Goal: Task Accomplishment & Management: Manage account settings

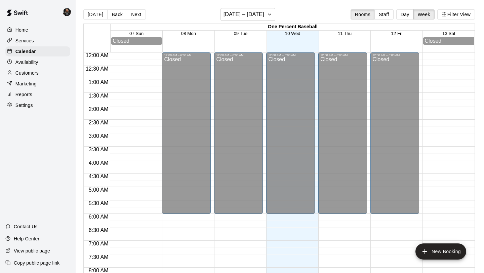
scroll to position [389, 0]
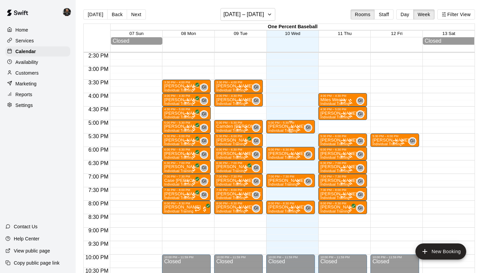
click at [278, 126] on p "[PERSON_NAME]" at bounding box center [286, 126] width 37 height 0
click at [275, 165] on icon "delete" at bounding box center [275, 166] width 5 height 6
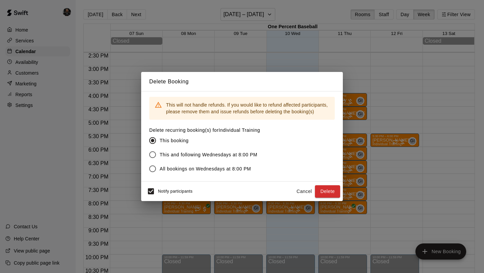
click at [317, 189] on button "Delete" at bounding box center [327, 191] width 25 height 12
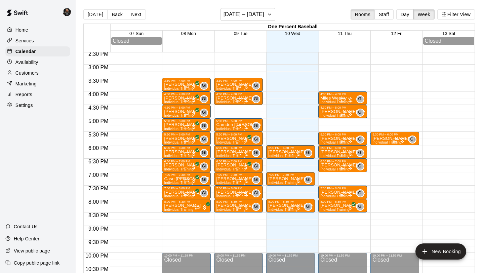
scroll to position [391, 0]
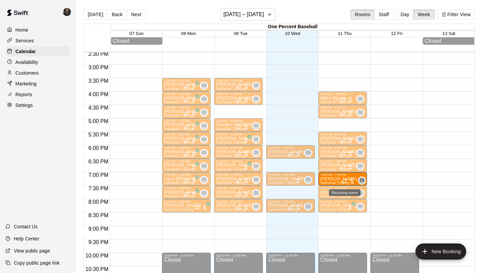
drag, startPoint x: 408, startPoint y: 139, endPoint x: 346, endPoint y: 180, distance: 74.5
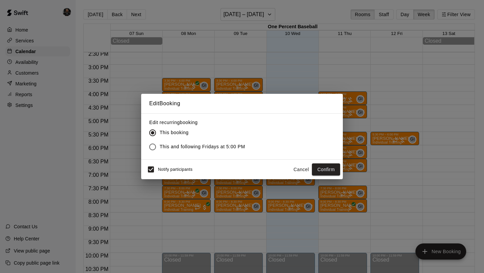
click at [333, 170] on button "Confirm" at bounding box center [326, 169] width 28 height 12
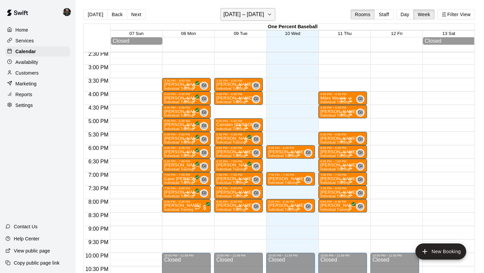
click at [260, 14] on h6 "[DATE] – [DATE]" at bounding box center [243, 14] width 41 height 9
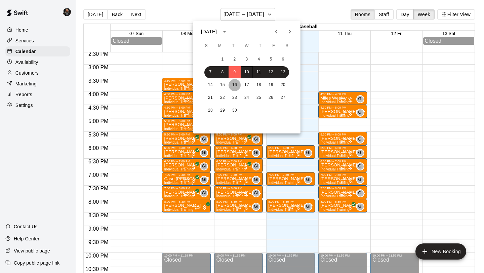
click at [235, 84] on button "16" at bounding box center [234, 85] width 12 height 12
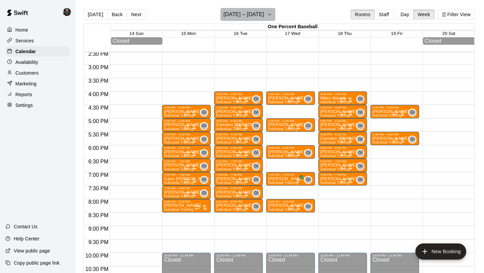
click at [238, 12] on h6 "[DATE] – [DATE]" at bounding box center [243, 14] width 41 height 9
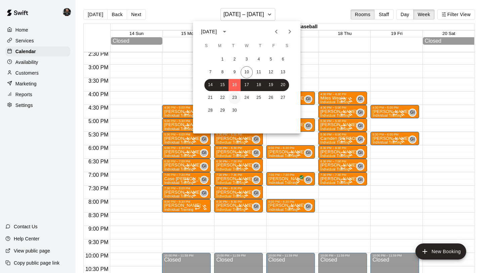
click at [237, 98] on button "23" at bounding box center [234, 98] width 12 height 12
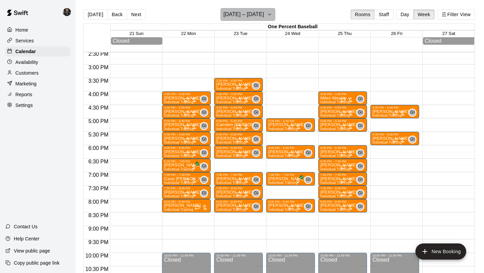
click at [242, 10] on h6 "[DATE] – [DATE]" at bounding box center [243, 14] width 41 height 9
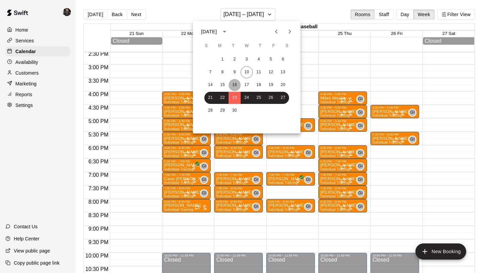
click at [236, 86] on button "16" at bounding box center [234, 85] width 12 height 12
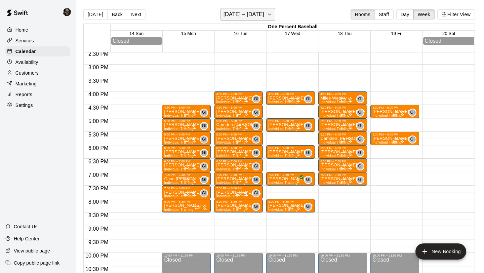
click at [234, 17] on h6 "[DATE] – [DATE]" at bounding box center [243, 14] width 41 height 9
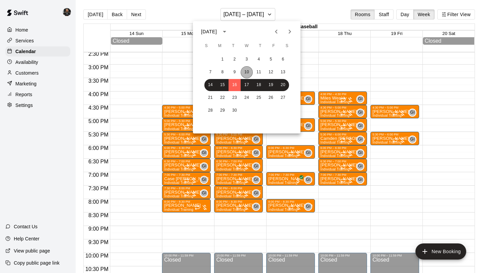
click at [245, 69] on button "10" at bounding box center [247, 72] width 12 height 12
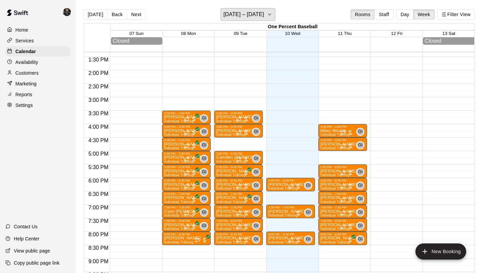
scroll to position [392, 0]
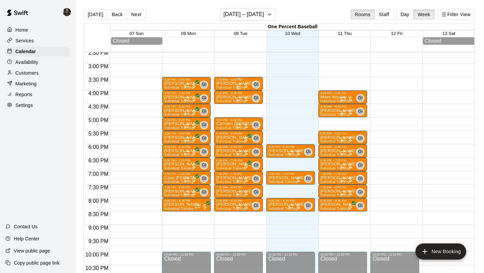
click at [232, 83] on p "[PERSON_NAME]" at bounding box center [234, 83] width 37 height 0
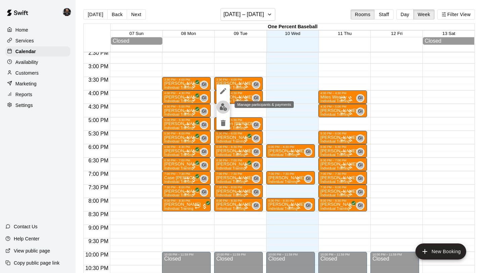
click at [221, 111] on button "edit" at bounding box center [222, 106] width 13 height 13
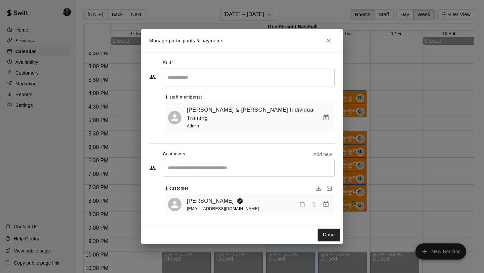
click at [327, 202] on icon "Manage bookings & payment" at bounding box center [325, 204] width 5 height 6
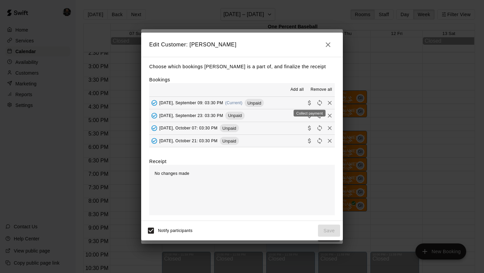
click at [307, 100] on icon "Collect payment" at bounding box center [309, 102] width 7 height 7
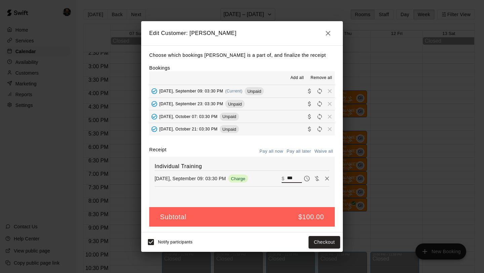
click at [291, 177] on input "***" at bounding box center [294, 178] width 15 height 9
click at [292, 177] on input "***" at bounding box center [294, 178] width 15 height 9
type input "**"
click at [328, 242] on button "Checkout" at bounding box center [324, 242] width 32 height 12
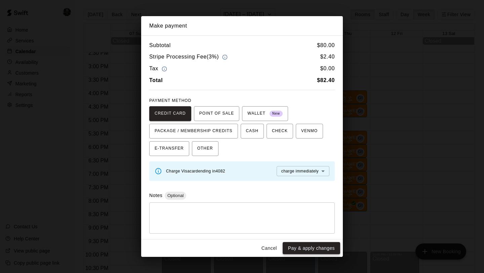
click at [316, 243] on button "Pay & apply changes" at bounding box center [310, 248] width 57 height 12
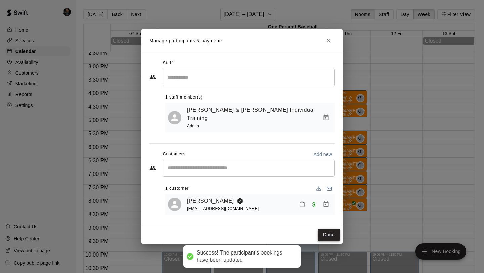
click at [323, 229] on button "Done" at bounding box center [328, 234] width 23 height 12
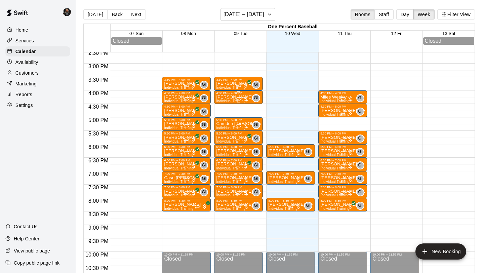
click at [228, 99] on div "[PERSON_NAME] Individual Training" at bounding box center [234, 231] width 37 height 273
click at [223, 120] on img "edit" at bounding box center [223, 118] width 8 height 8
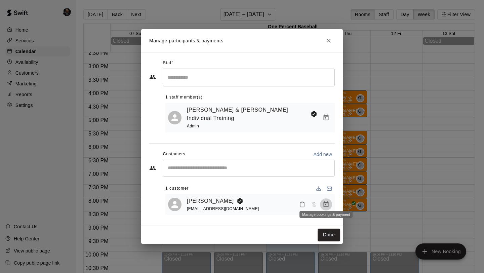
click at [330, 200] on button "Manage bookings & payment" at bounding box center [326, 204] width 12 height 12
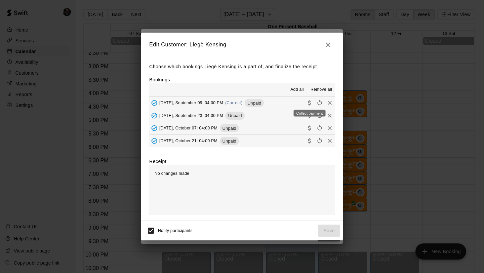
click at [309, 102] on icon "Collect payment" at bounding box center [309, 102] width 7 height 7
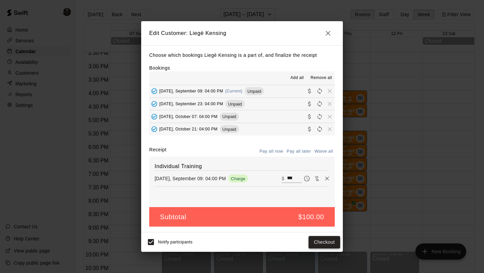
click at [331, 243] on button "Checkout" at bounding box center [324, 242] width 32 height 12
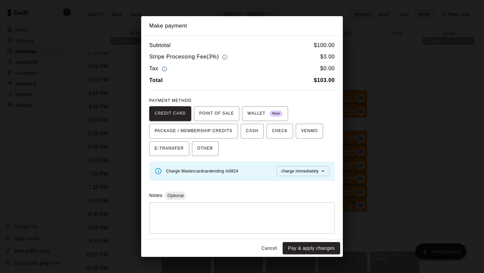
click at [322, 247] on button "Pay & apply changes" at bounding box center [310, 248] width 57 height 12
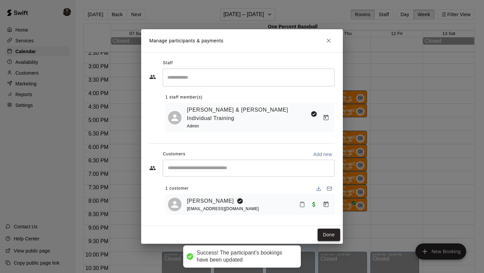
click at [324, 230] on button "Done" at bounding box center [328, 234] width 23 height 12
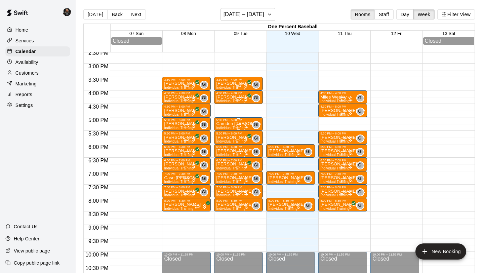
click at [227, 124] on p "Camden [PERSON_NAME]" at bounding box center [238, 124] width 45 height 0
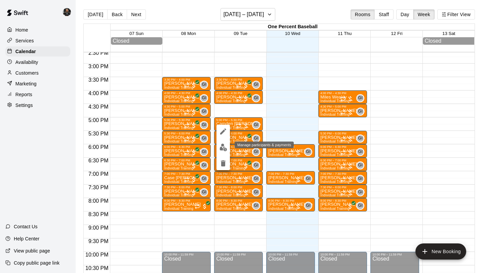
click at [224, 148] on img "edit" at bounding box center [223, 147] width 8 height 8
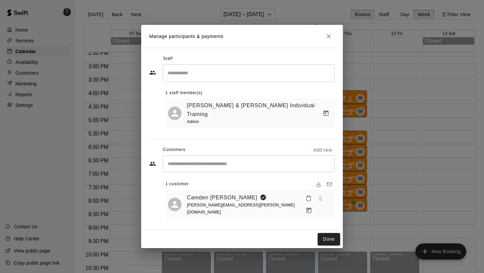
click at [312, 207] on icon "Manage bookings & payment" at bounding box center [308, 210] width 7 height 7
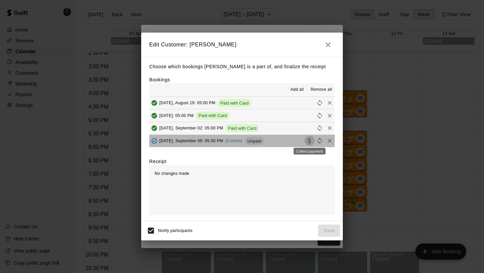
click at [308, 142] on icon "Collect payment" at bounding box center [309, 140] width 3 height 5
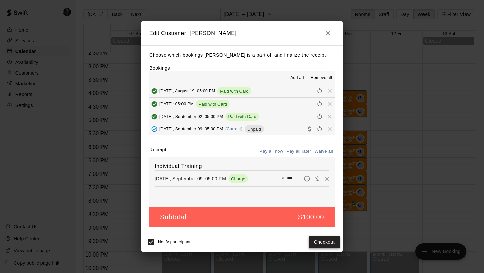
click at [321, 242] on button "Checkout" at bounding box center [324, 242] width 32 height 12
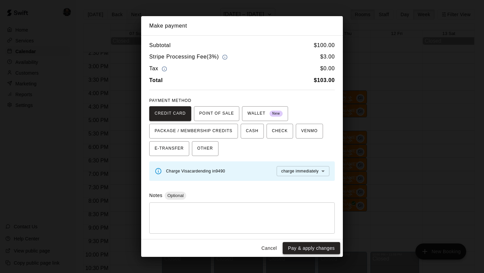
click at [314, 251] on button "Pay & apply changes" at bounding box center [310, 248] width 57 height 12
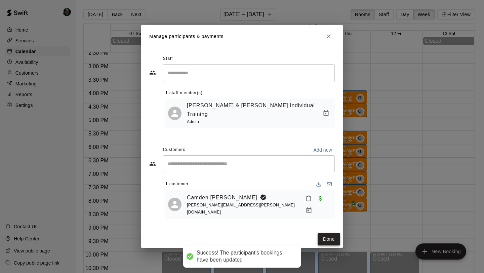
click at [325, 233] on button "Done" at bounding box center [328, 239] width 23 height 12
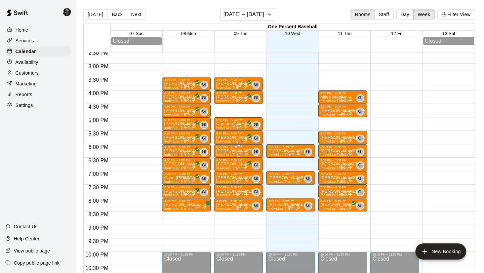
click at [226, 151] on p "[PERSON_NAME]" at bounding box center [234, 151] width 37 height 0
click at [222, 175] on img "edit" at bounding box center [223, 174] width 8 height 8
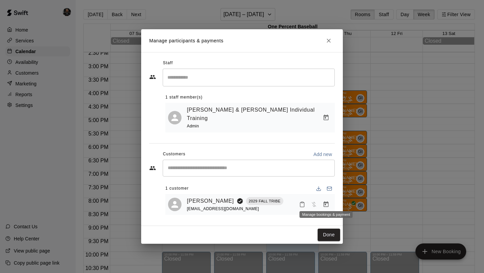
click at [323, 198] on button "Manage bookings & payment" at bounding box center [326, 204] width 12 height 12
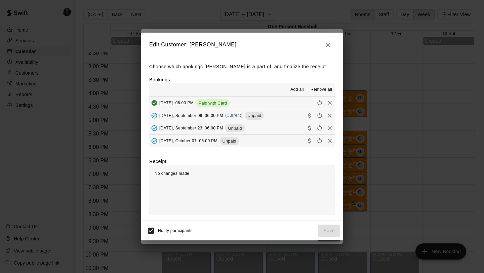
click at [309, 116] on icon "Collect payment" at bounding box center [309, 115] width 3 height 5
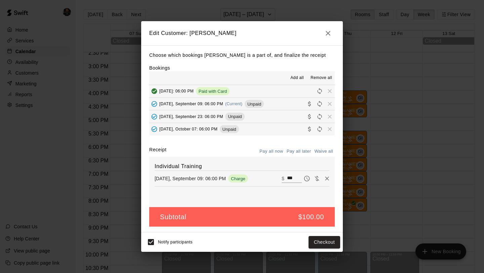
click at [291, 180] on input "***" at bounding box center [294, 178] width 15 height 9
type input "**"
click at [326, 244] on button "Checkout" at bounding box center [324, 242] width 32 height 12
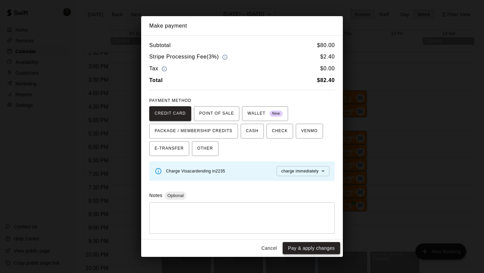
click at [323, 250] on button "Pay & apply changes" at bounding box center [310, 248] width 57 height 12
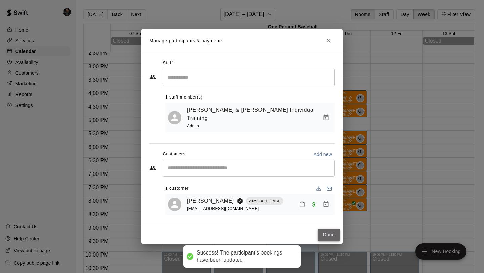
click at [325, 233] on button "Done" at bounding box center [328, 234] width 23 height 12
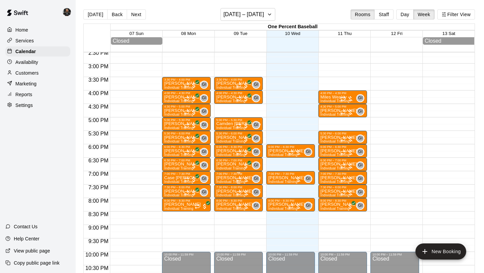
click at [224, 178] on p "[PERSON_NAME] Weakly" at bounding box center [238, 178] width 45 height 0
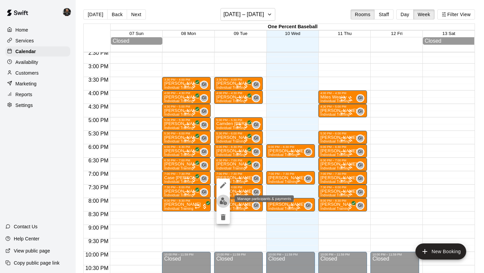
click at [222, 203] on img "edit" at bounding box center [223, 201] width 8 height 8
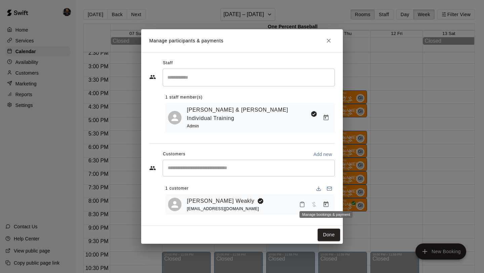
click at [323, 201] on icon "Manage bookings & payment" at bounding box center [325, 204] width 5 height 6
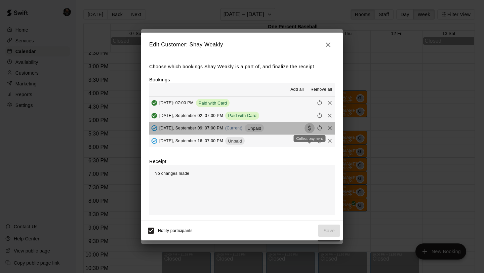
click at [310, 125] on icon "Collect payment" at bounding box center [309, 128] width 7 height 7
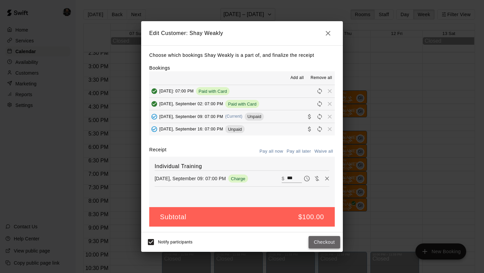
click at [321, 240] on button "Checkout" at bounding box center [324, 242] width 32 height 12
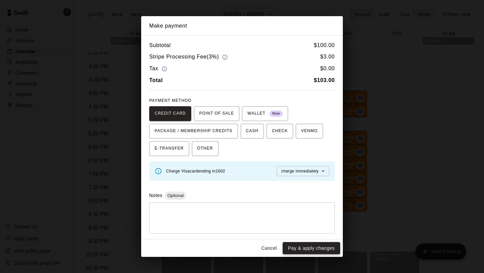
click at [320, 246] on button "Pay & apply changes" at bounding box center [310, 248] width 57 height 12
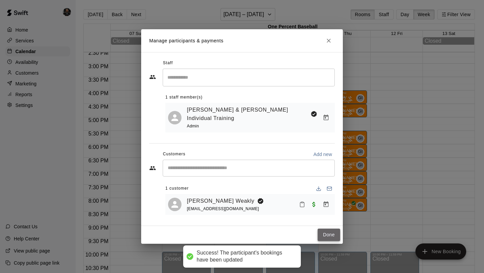
click at [326, 228] on button "Done" at bounding box center [328, 234] width 23 height 12
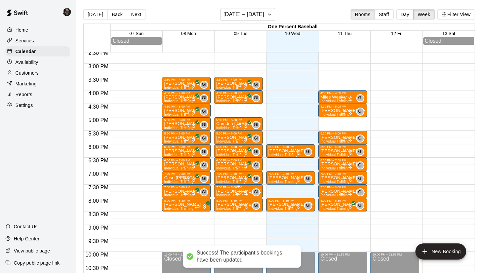
click at [227, 191] on p "[PERSON_NAME] [PERSON_NAME]" at bounding box center [238, 191] width 45 height 0
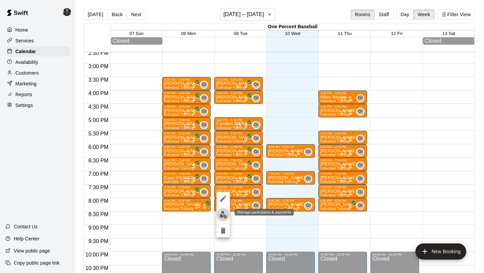
click at [225, 215] on img "edit" at bounding box center [223, 215] width 8 height 8
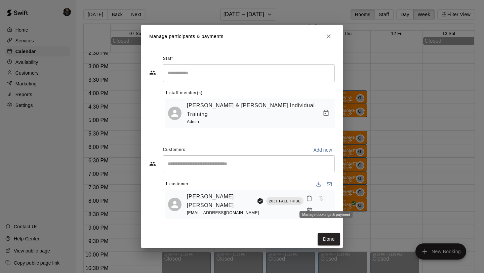
click at [313, 207] on icon "Manage bookings & payment" at bounding box center [309, 210] width 7 height 7
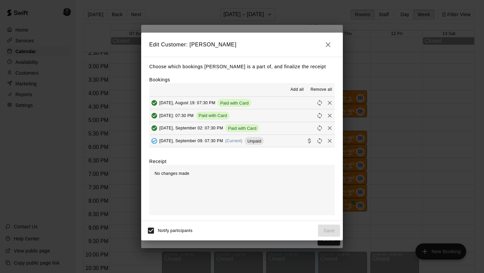
click at [308, 139] on icon "Collect payment" at bounding box center [309, 140] width 3 height 5
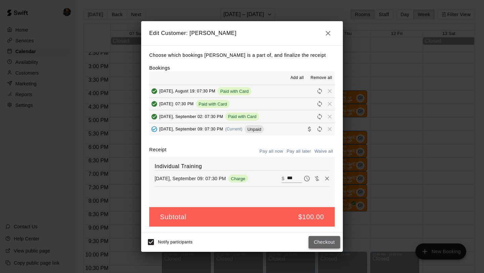
click at [321, 240] on button "Checkout" at bounding box center [324, 242] width 32 height 12
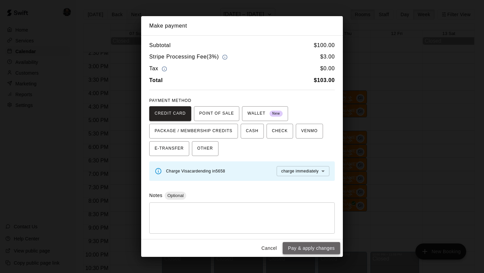
click at [317, 251] on button "Pay & apply changes" at bounding box center [310, 248] width 57 height 12
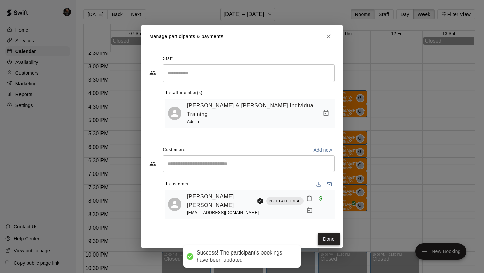
click at [333, 233] on button "Done" at bounding box center [328, 239] width 23 height 12
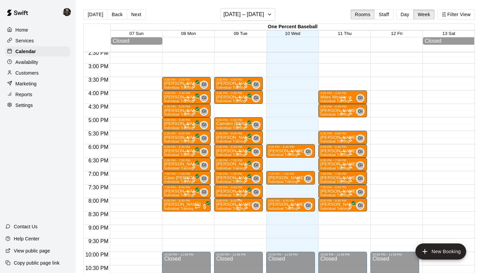
click at [222, 224] on img "edit" at bounding box center [223, 226] width 8 height 8
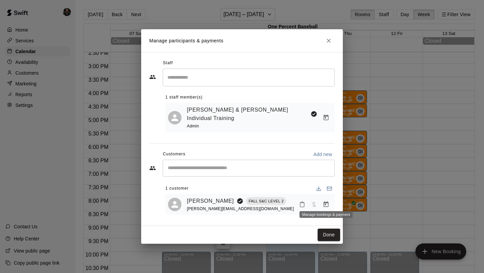
click at [323, 201] on icon "Manage bookings & payment" at bounding box center [325, 204] width 7 height 7
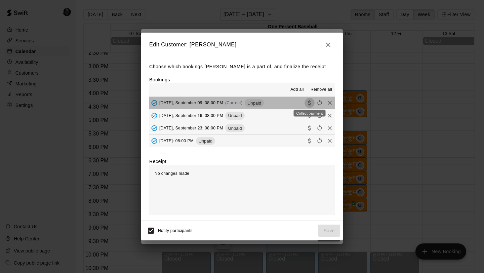
click at [308, 103] on icon "Collect payment" at bounding box center [309, 102] width 7 height 7
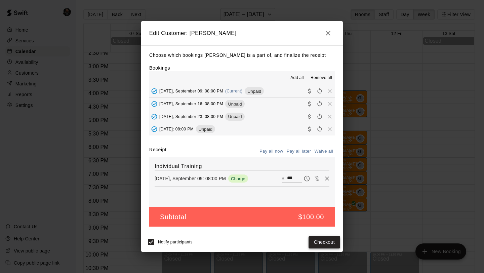
click at [320, 238] on button "Checkout" at bounding box center [324, 242] width 32 height 12
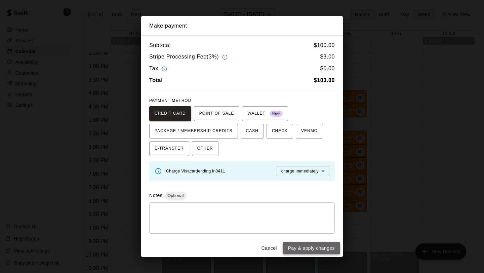
click at [318, 247] on button "Pay & apply changes" at bounding box center [310, 248] width 57 height 12
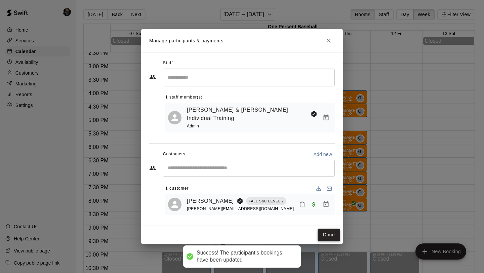
click at [325, 232] on button "Done" at bounding box center [328, 234] width 23 height 12
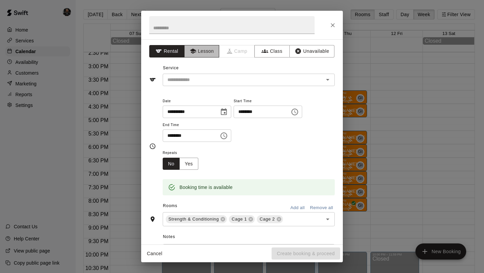
click at [202, 49] on button "Lesson" at bounding box center [201, 51] width 35 height 12
click at [207, 74] on div "​" at bounding box center [249, 80] width 172 height 12
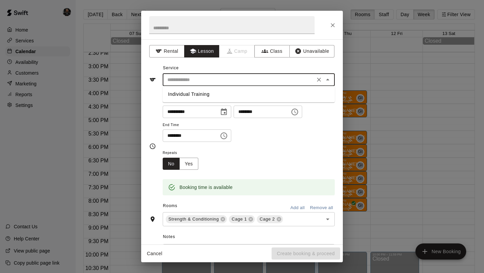
drag, startPoint x: 206, startPoint y: 87, endPoint x: 205, endPoint y: 94, distance: 7.1
click at [205, 94] on ul "Individual Training" at bounding box center [249, 94] width 172 height 16
click at [205, 94] on li "Individual Training" at bounding box center [249, 94] width 172 height 11
type input "**********"
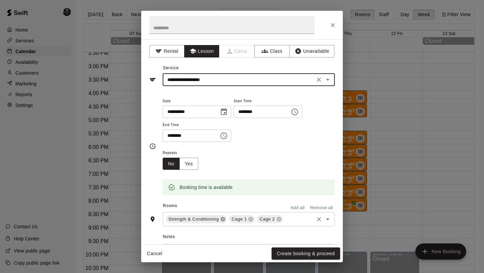
click at [222, 217] on icon at bounding box center [223, 219] width 4 height 4
click at [216, 220] on icon at bounding box center [215, 219] width 4 height 4
click at [294, 257] on button "Create booking & proceed" at bounding box center [305, 253] width 69 height 12
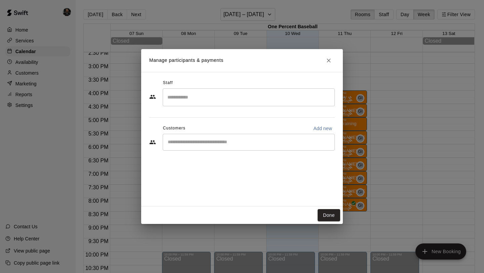
click at [229, 92] on input "Search staff" at bounding box center [249, 97] width 166 height 12
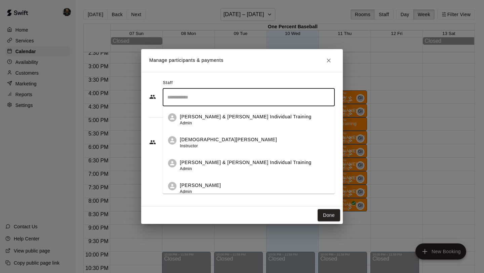
click at [221, 120] on p "[PERSON_NAME] & [PERSON_NAME] Individual Training" at bounding box center [246, 116] width 132 height 7
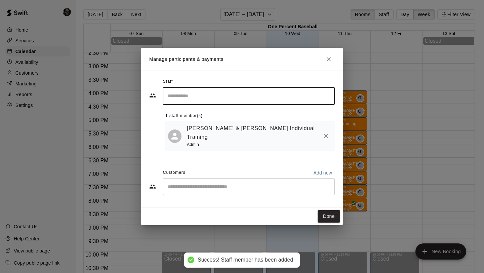
click at [219, 183] on input "Start typing to search customers..." at bounding box center [249, 186] width 166 height 7
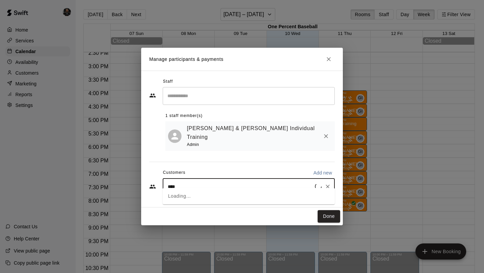
type input "*****"
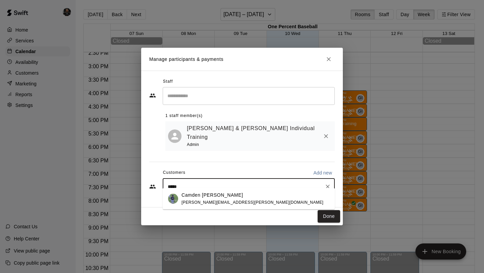
click at [215, 196] on p "Camden [PERSON_NAME]" at bounding box center [211, 194] width 61 height 7
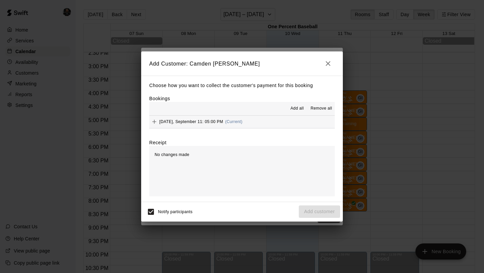
click at [293, 108] on span "Add all" at bounding box center [296, 108] width 13 height 7
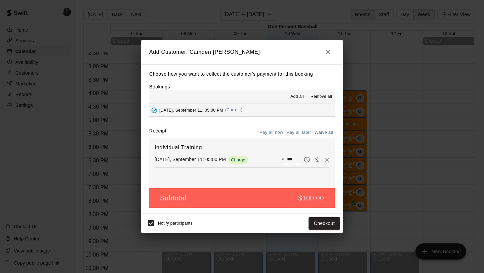
click at [293, 132] on button "Pay all later" at bounding box center [299, 132] width 28 height 10
click at [312, 226] on button "Add customer" at bounding box center [319, 223] width 41 height 12
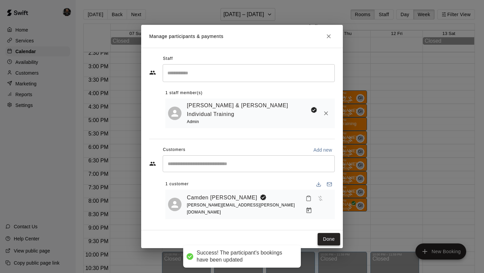
click at [328, 233] on button "Done" at bounding box center [328, 239] width 23 height 12
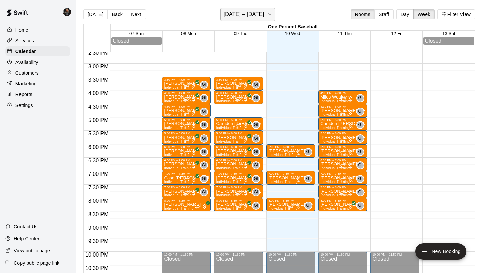
click at [237, 14] on h6 "[DATE] – [DATE]" at bounding box center [243, 14] width 41 height 9
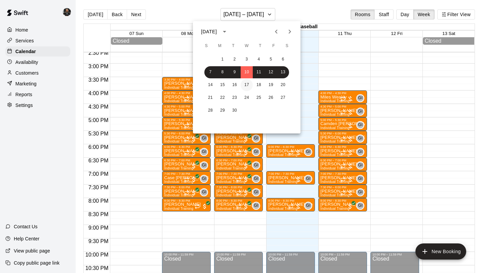
click at [248, 86] on button "17" at bounding box center [247, 85] width 12 height 12
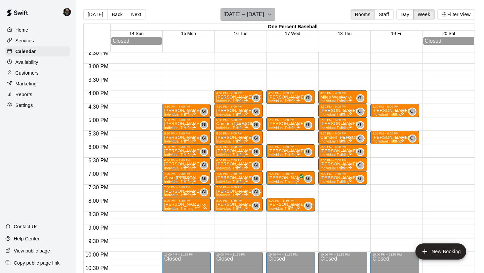
click at [242, 10] on h6 "[DATE] – [DATE]" at bounding box center [243, 14] width 41 height 9
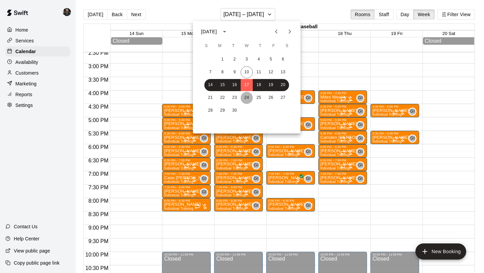
click at [245, 95] on button "24" at bounding box center [247, 98] width 12 height 12
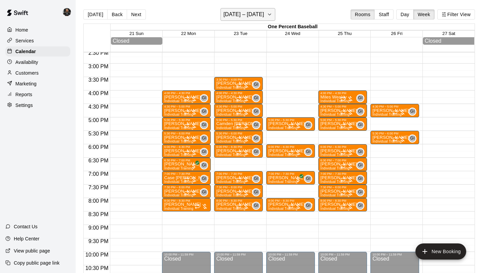
click at [246, 12] on h6 "[DATE] – [DATE]" at bounding box center [243, 14] width 41 height 9
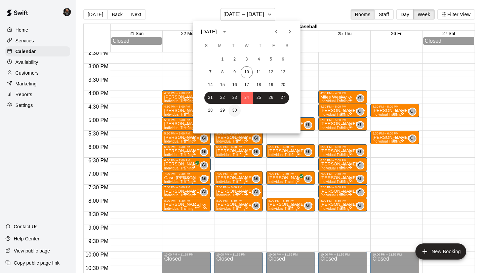
click at [235, 112] on button "30" at bounding box center [234, 110] width 12 height 12
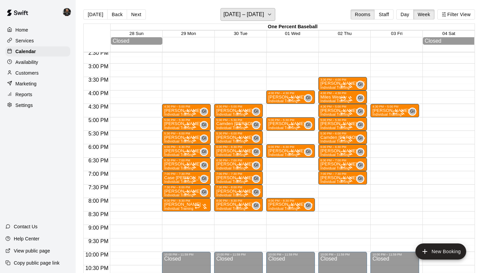
click at [236, 17] on h6 "[DATE] – [DATE]" at bounding box center [243, 14] width 41 height 9
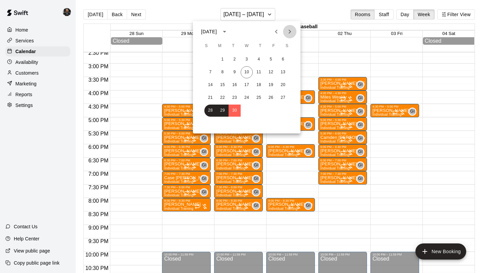
click at [287, 35] on icon "Next month" at bounding box center [290, 32] width 8 height 8
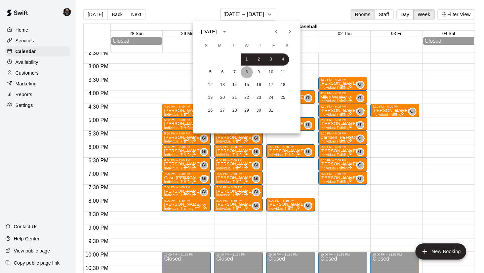
click at [250, 74] on button "8" at bounding box center [247, 72] width 12 height 12
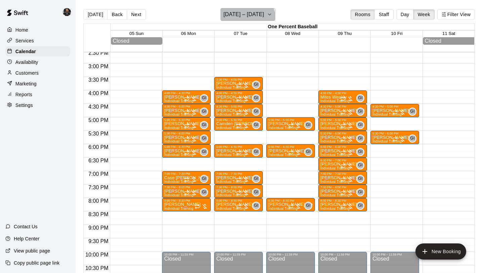
click at [245, 19] on button "[DATE] – [DATE]" at bounding box center [247, 14] width 55 height 13
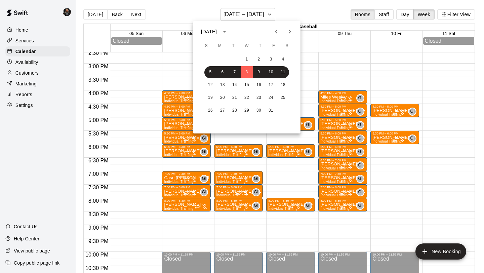
click at [277, 31] on icon "Previous month" at bounding box center [276, 32] width 8 height 8
click at [245, 73] on button "10" at bounding box center [247, 72] width 12 height 12
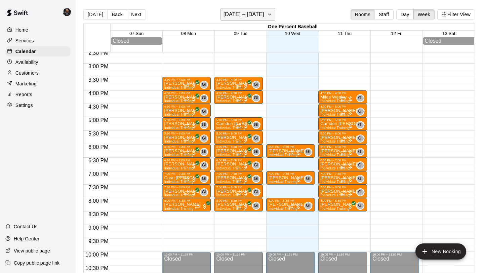
click at [228, 16] on h6 "[DATE] – [DATE]" at bounding box center [243, 14] width 41 height 9
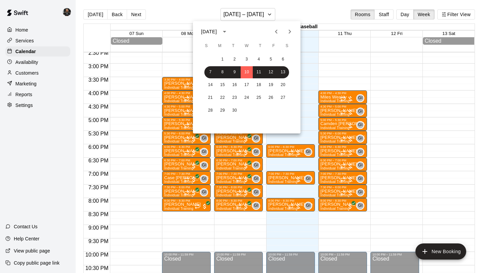
click at [276, 32] on icon "Previous month" at bounding box center [276, 32] width 2 height 4
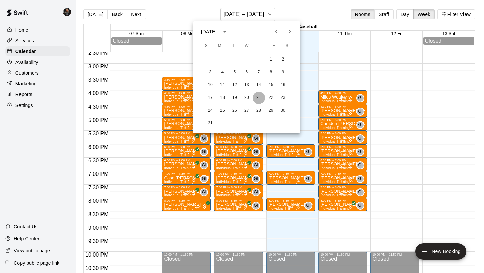
click at [259, 103] on button "21" at bounding box center [259, 98] width 12 height 12
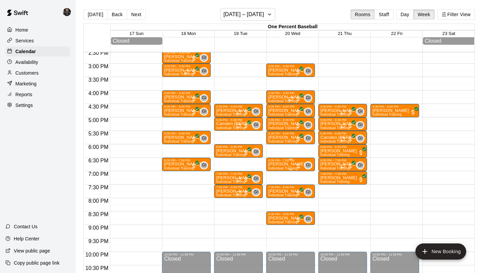
click at [284, 164] on p "[PERSON_NAME]" at bounding box center [286, 164] width 37 height 0
click at [277, 187] on img "edit" at bounding box center [275, 188] width 8 height 8
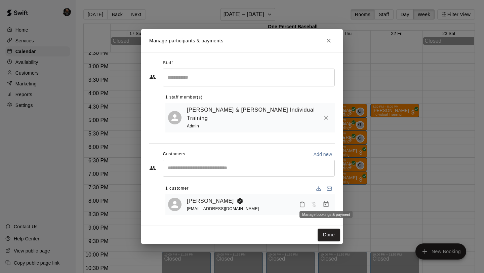
click at [320, 201] on button "Manage bookings & payment" at bounding box center [326, 204] width 12 height 12
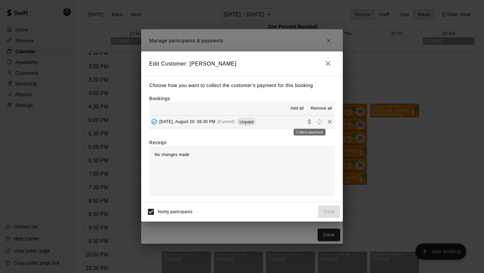
click at [307, 123] on icon "Collect payment" at bounding box center [309, 121] width 7 height 7
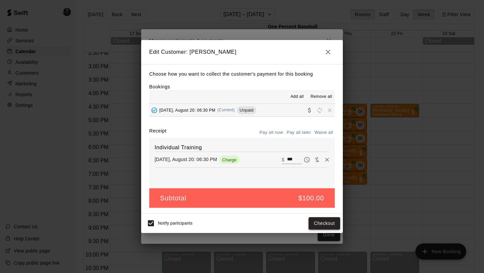
click at [317, 221] on button "Checkout" at bounding box center [324, 223] width 32 height 12
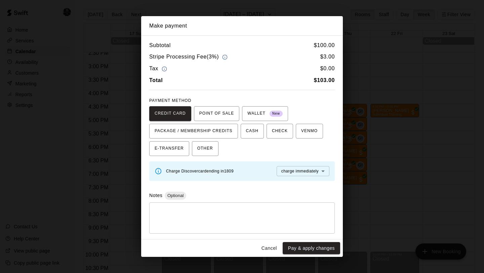
click at [253, 219] on textarea at bounding box center [242, 218] width 176 height 20
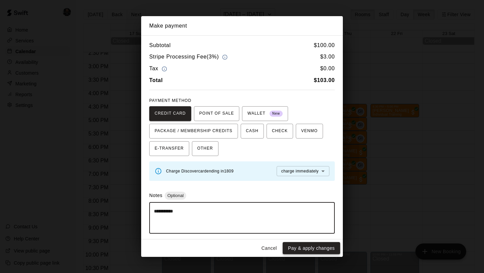
type textarea "**********"
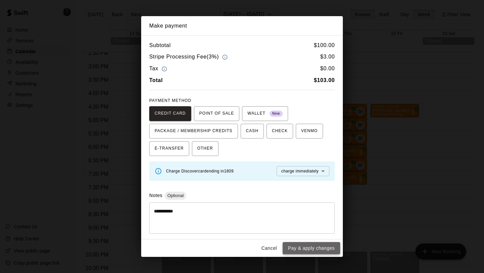
click at [307, 244] on button "Pay & apply changes" at bounding box center [310, 248] width 57 height 12
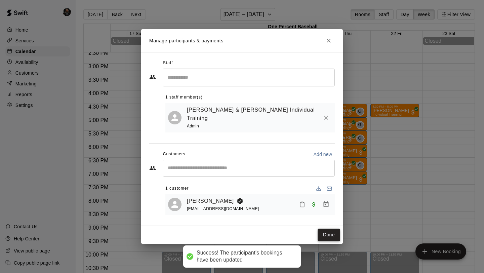
click at [322, 228] on button "Done" at bounding box center [328, 234] width 23 height 12
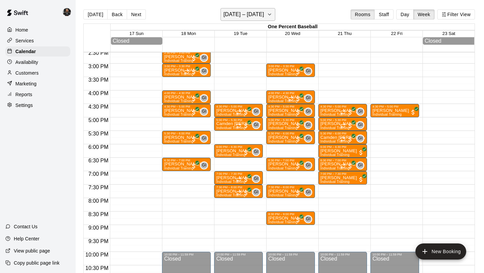
click at [246, 17] on h6 "[DATE] – [DATE]" at bounding box center [243, 14] width 41 height 9
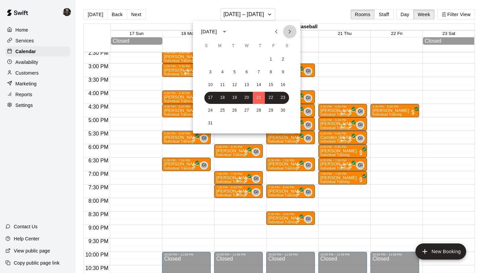
click at [289, 36] on button "Next month" at bounding box center [289, 31] width 13 height 13
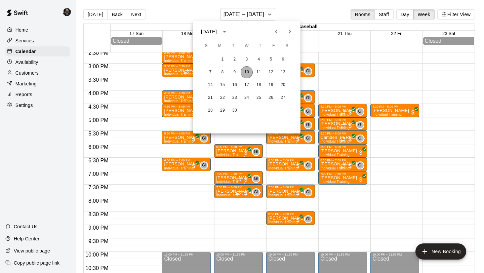
click at [247, 70] on button "10" at bounding box center [247, 72] width 12 height 12
